Goal: Find specific page/section: Find specific page/section

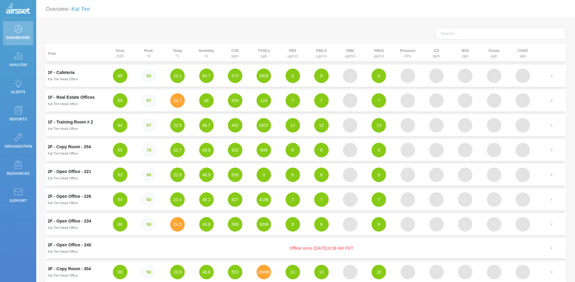
scroll to position [160, 0]
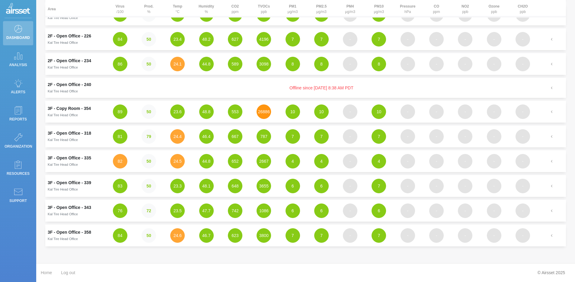
click at [262, 111] on button "26886" at bounding box center [264, 112] width 15 height 15
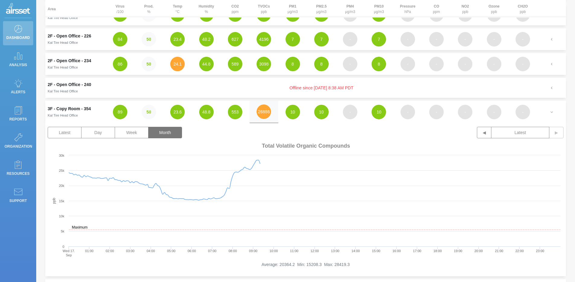
click at [174, 133] on button "Month" at bounding box center [165, 132] width 34 height 11
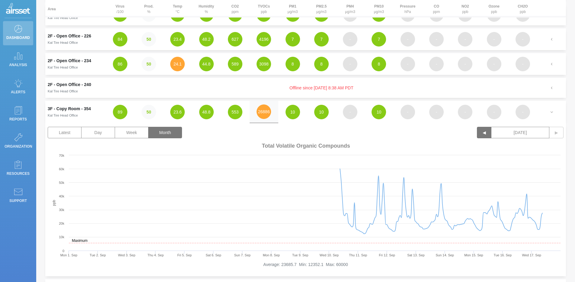
click at [479, 136] on button "◀" at bounding box center [484, 132] width 15 height 11
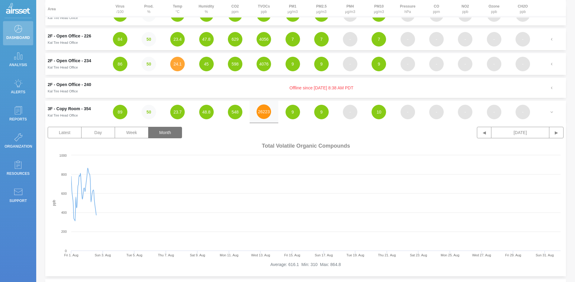
click at [266, 116] on button "26223" at bounding box center [264, 112] width 15 height 15
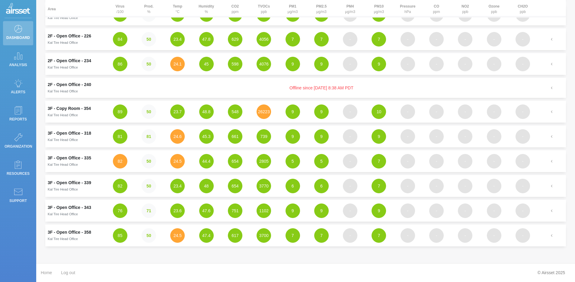
drag, startPoint x: 381, startPoint y: 88, endPoint x: 265, endPoint y: 89, distance: 115.7
click at [265, 89] on td "Offline since [DATE] 8:38 AM PDT" at bounding box center [322, 88] width 432 height 20
click at [266, 87] on td "Offline since [DATE] 8:38 AM PDT" at bounding box center [322, 88] width 432 height 20
click at [267, 69] on button "4076" at bounding box center [264, 64] width 15 height 15
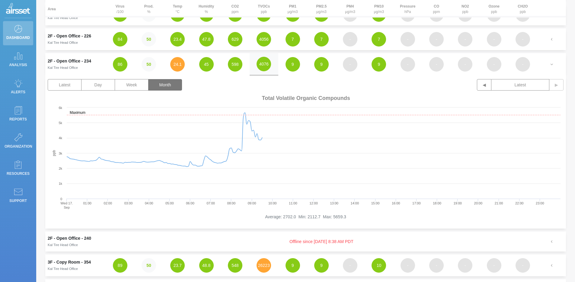
click at [178, 85] on button "Month" at bounding box center [165, 84] width 34 height 11
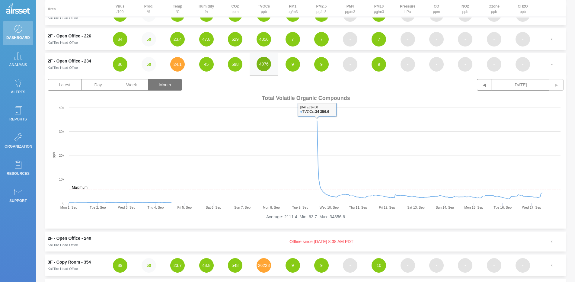
click at [266, 66] on button "4076" at bounding box center [264, 64] width 15 height 15
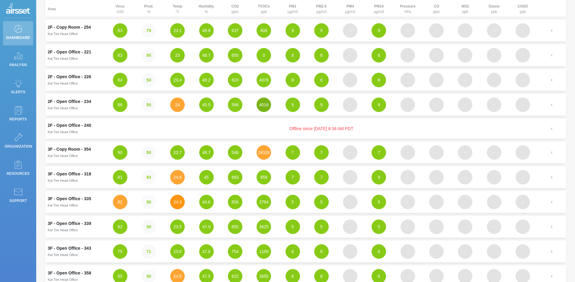
scroll to position [0, 0]
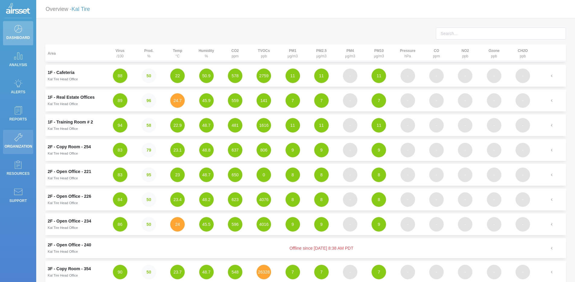
click at [21, 137] on icon at bounding box center [18, 137] width 9 height 8
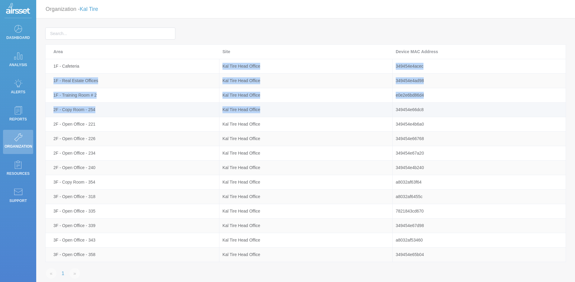
drag, startPoint x: 223, startPoint y: 66, endPoint x: 273, endPoint y: 111, distance: 67.6
click at [272, 112] on tbody "1F - Cafeteria Kal Tire Head Office 349454e4acec 1F - Real Estate Offices Kal T…" at bounding box center [306, 160] width 521 height 203
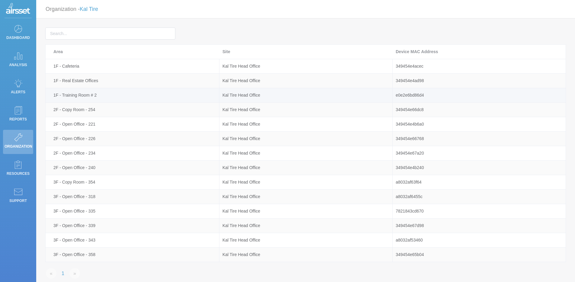
click at [279, 97] on div "Kal Tire Head Office" at bounding box center [306, 95] width 173 height 7
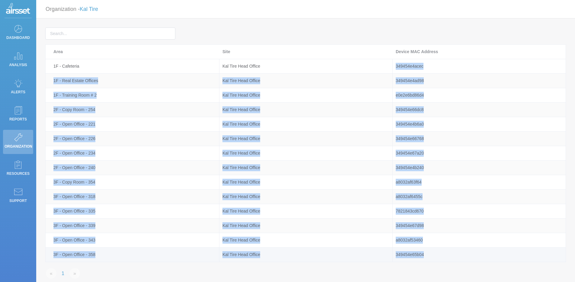
drag, startPoint x: 396, startPoint y: 62, endPoint x: 433, endPoint y: 253, distance: 194.7
click at [433, 253] on tbody "1F - Cafeteria Kal Tire Head Office 349454e4acec 1F - Real Estate Offices Kal T…" at bounding box center [306, 160] width 521 height 203
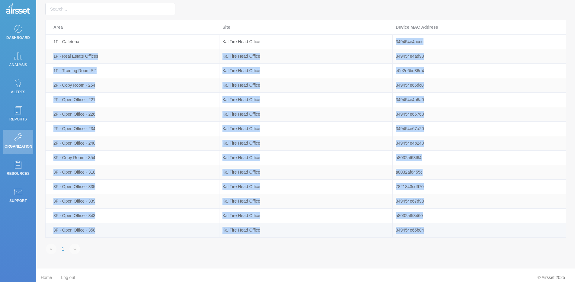
scroll to position [30, 0]
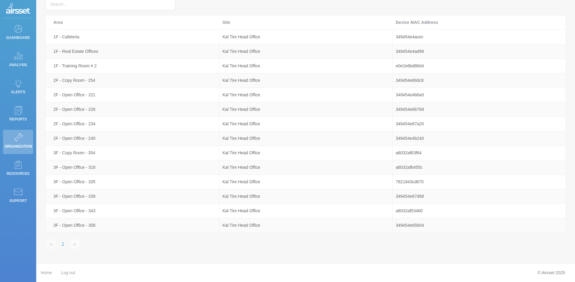
click at [435, 248] on div "« 1 »" at bounding box center [306, 243] width 530 height 21
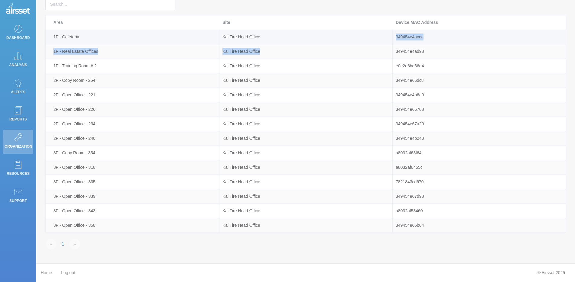
drag, startPoint x: 401, startPoint y: 31, endPoint x: 420, endPoint y: 43, distance: 21.9
click at [406, 46] on tbody "1F - Cafeteria Kal Tire Head Office 349454e4acec 1F - Real Estate Offices Kal T…" at bounding box center [306, 131] width 521 height 203
click at [421, 43] on td "349454e4acec" at bounding box center [479, 37] width 173 height 15
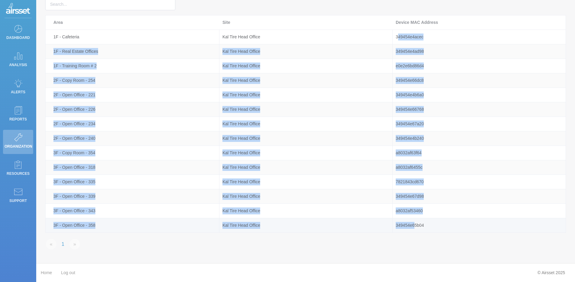
drag, startPoint x: 399, startPoint y: 36, endPoint x: 415, endPoint y: 225, distance: 189.8
click at [415, 225] on tbody "1F - Cafeteria Kal Tire Head Office 349454e4acec 1F - Real Estate Offices Kal T…" at bounding box center [306, 131] width 521 height 203
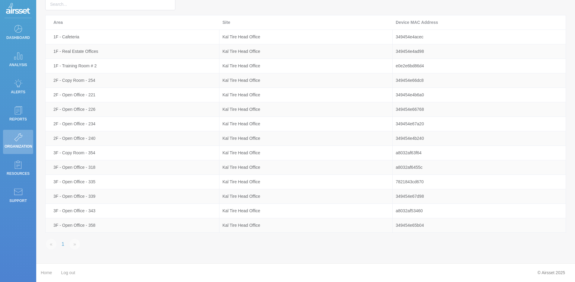
click at [410, 243] on div "« 1 »" at bounding box center [306, 243] width 530 height 21
click at [11, 34] on p "Dashboard" at bounding box center [18, 37] width 27 height 9
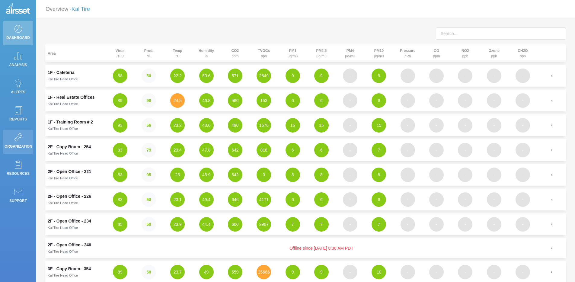
click at [24, 138] on link "Organization" at bounding box center [18, 142] width 30 height 24
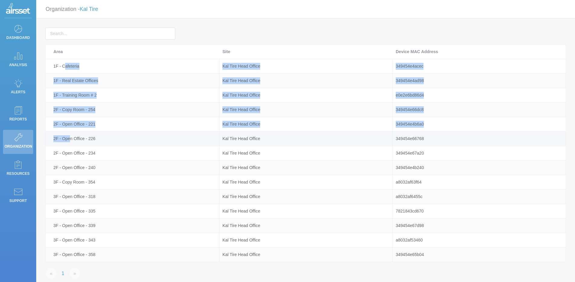
drag, startPoint x: 66, startPoint y: 66, endPoint x: 69, endPoint y: 142, distance: 76.2
click at [69, 142] on tbody "1F - Cafeteria Kal Tire Head Office 349454e4acec 1F - Real Estate Offices Kal T…" at bounding box center [306, 160] width 521 height 203
drag, startPoint x: 66, startPoint y: 154, endPoint x: 70, endPoint y: 262, distance: 107.9
click at [70, 262] on div "Area Site Device MAC Address 1F - Cafeteria Kal Tire Head Office 349454e4acec 1…" at bounding box center [305, 153] width 521 height 218
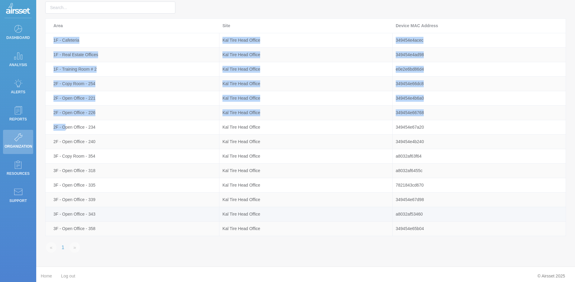
scroll to position [30, 0]
